Goal: Task Accomplishment & Management: Use online tool/utility

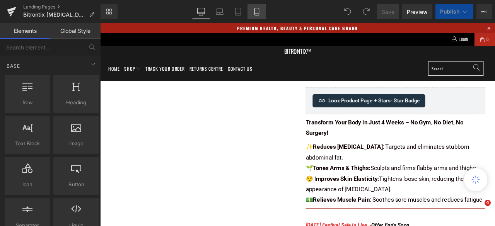
click at [259, 13] on icon at bounding box center [257, 12] width 8 height 8
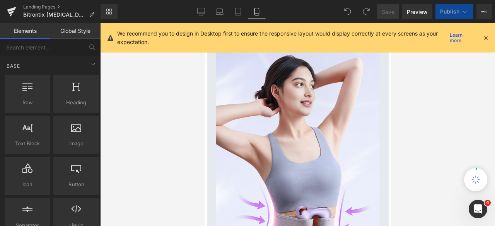
click at [259, 13] on icon at bounding box center [257, 12] width 8 height 8
click at [485, 37] on icon at bounding box center [486, 37] width 7 height 7
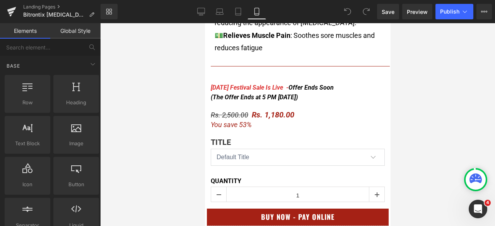
scroll to position [464, 0]
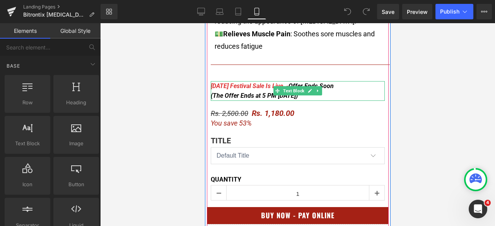
click at [306, 86] on div "[DATE] Festival Sale Is Live - Offer Ends Soon (The Offer Ends at 5 PM [DATE])" at bounding box center [298, 91] width 174 height 20
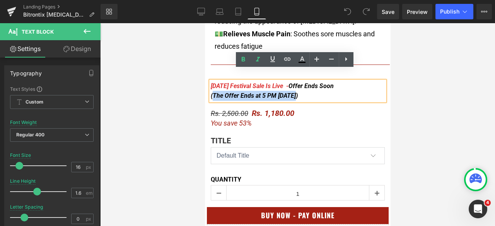
drag, startPoint x: 303, startPoint y: 86, endPoint x: 210, endPoint y: 86, distance: 92.9
click at [211, 86] on div "[DATE] Festival Sale Is Live - Offer Ends Soon (The Offer Ends at 5 PM [DATE])" at bounding box center [298, 91] width 174 height 20
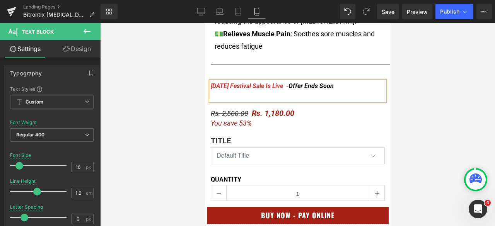
click at [217, 86] on div "[DATE] Festival Sale Is Live - Offer Ends Soon" at bounding box center [298, 91] width 174 height 20
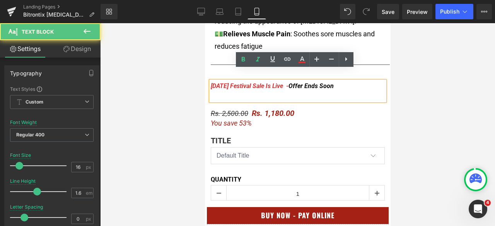
click at [228, 86] on div "[DATE] Festival Sale Is Live - Offer Ends Soon" at bounding box center [298, 91] width 174 height 20
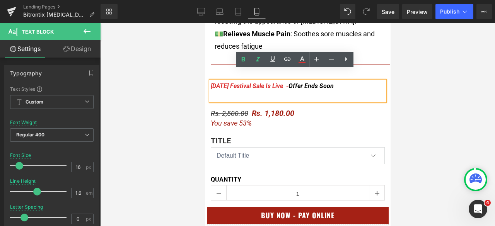
click at [472, 86] on div at bounding box center [297, 124] width 395 height 203
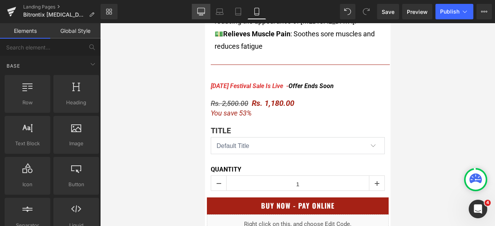
click at [209, 17] on link "Desktop" at bounding box center [201, 11] width 19 height 15
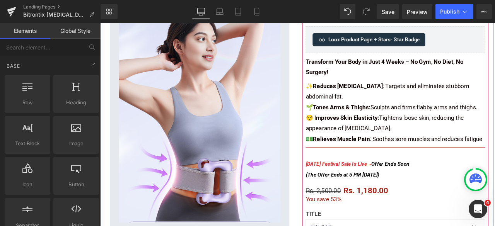
scroll to position [107, 0]
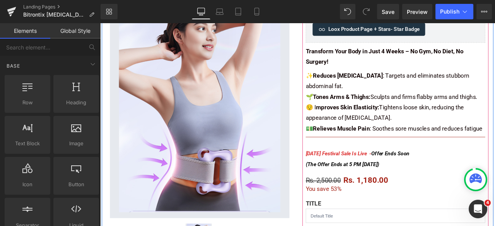
click at [428, 190] on div "[DATE] Festival Sale Is Live - Offer Ends Soon (The Offer Ends at 5 PM [DATE])" at bounding box center [450, 184] width 213 height 26
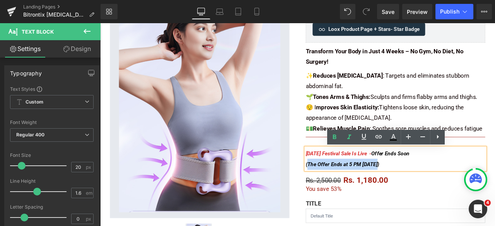
drag, startPoint x: 431, startPoint y: 191, endPoint x: 342, endPoint y: 192, distance: 89.0
click at [344, 192] on div "[DATE] Festival Sale Is Live - Offer Ends Soon (The Offer Ends at 5 PM [DATE])" at bounding box center [450, 184] width 213 height 26
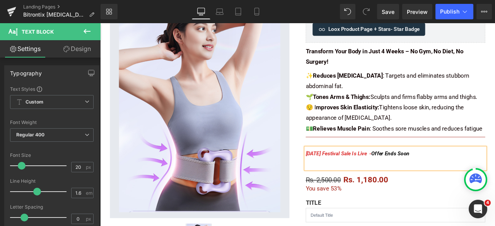
click at [368, 191] on div "[DATE] Festival Sale Is Live - Offer Ends Soon" at bounding box center [450, 184] width 213 height 26
click at [330, 153] on div "Sale Off (P) Image (P) Image List Product" at bounding box center [218, 150] width 232 height 330
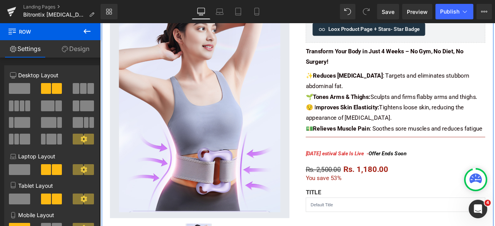
click at [375, 179] on span "[DATE] estival Sale Is Live -" at bounding box center [381, 177] width 74 height 7
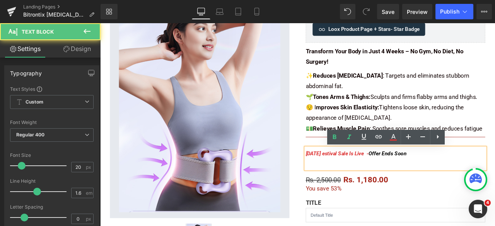
click at [365, 175] on span "[DATE] estival Sale Is Live -" at bounding box center [381, 177] width 74 height 7
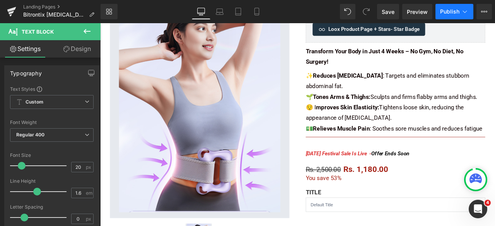
click at [450, 11] on span "Publish" at bounding box center [449, 12] width 19 height 6
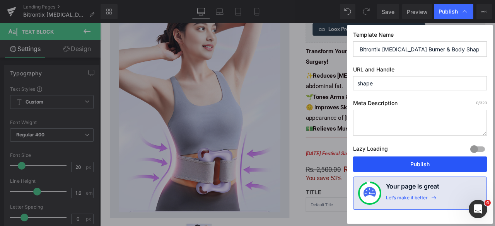
click at [405, 161] on button "Publish" at bounding box center [420, 164] width 134 height 15
